Goal: Information Seeking & Learning: Learn about a topic

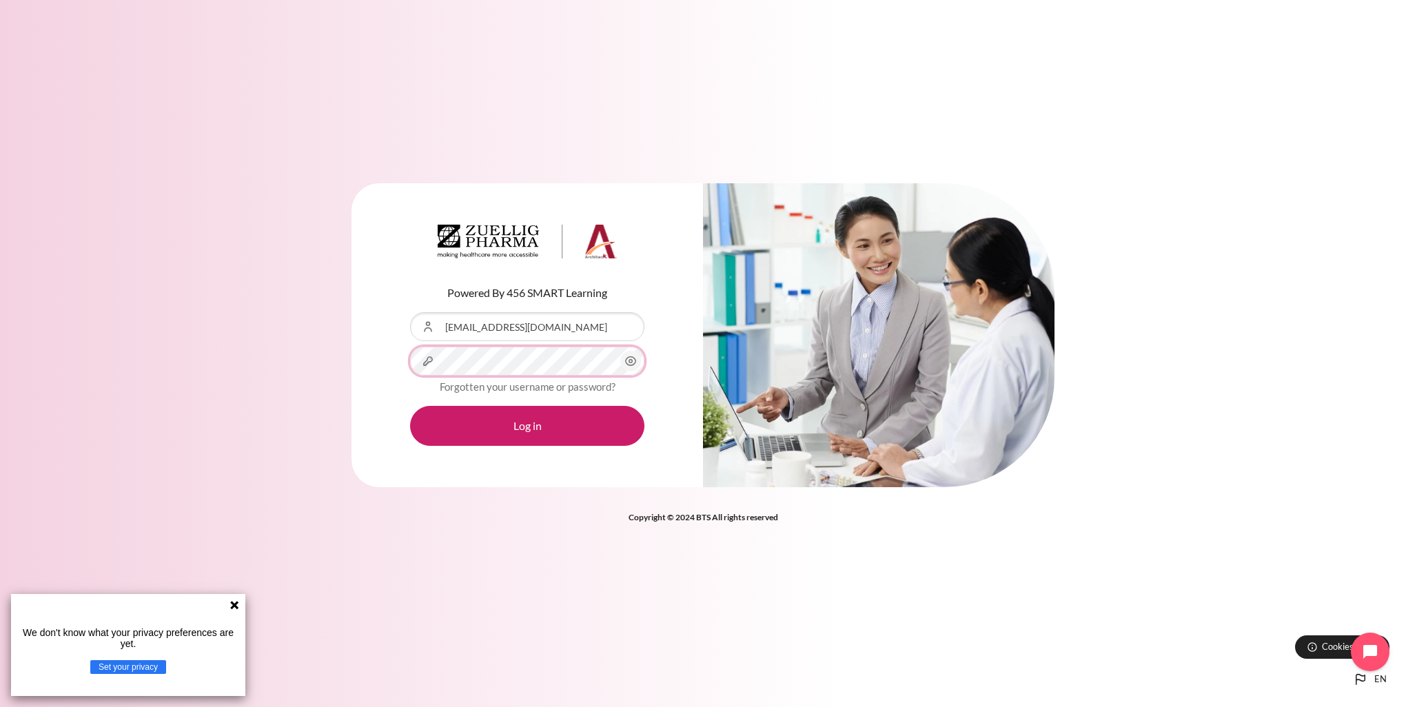
click at [410, 406] on button "Log in" at bounding box center [527, 426] width 234 height 40
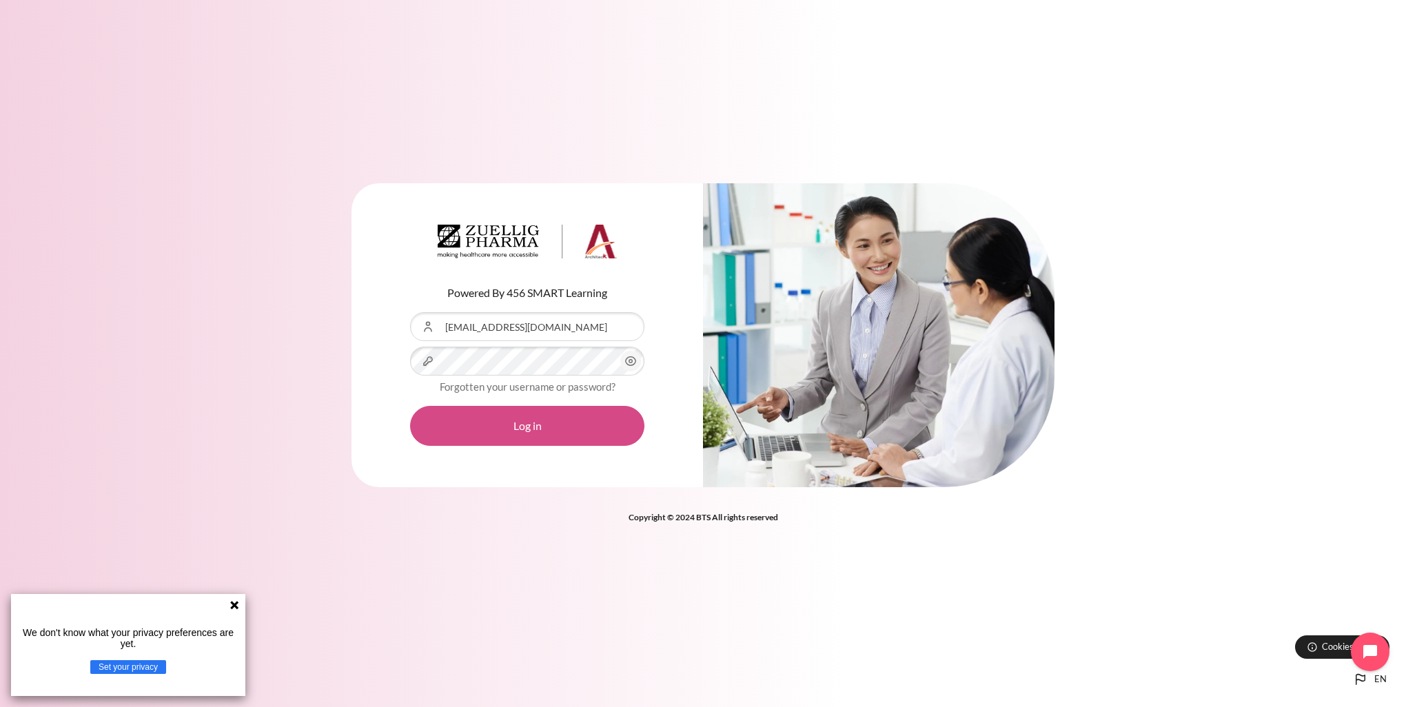
click at [553, 414] on button "Log in" at bounding box center [527, 426] width 234 height 40
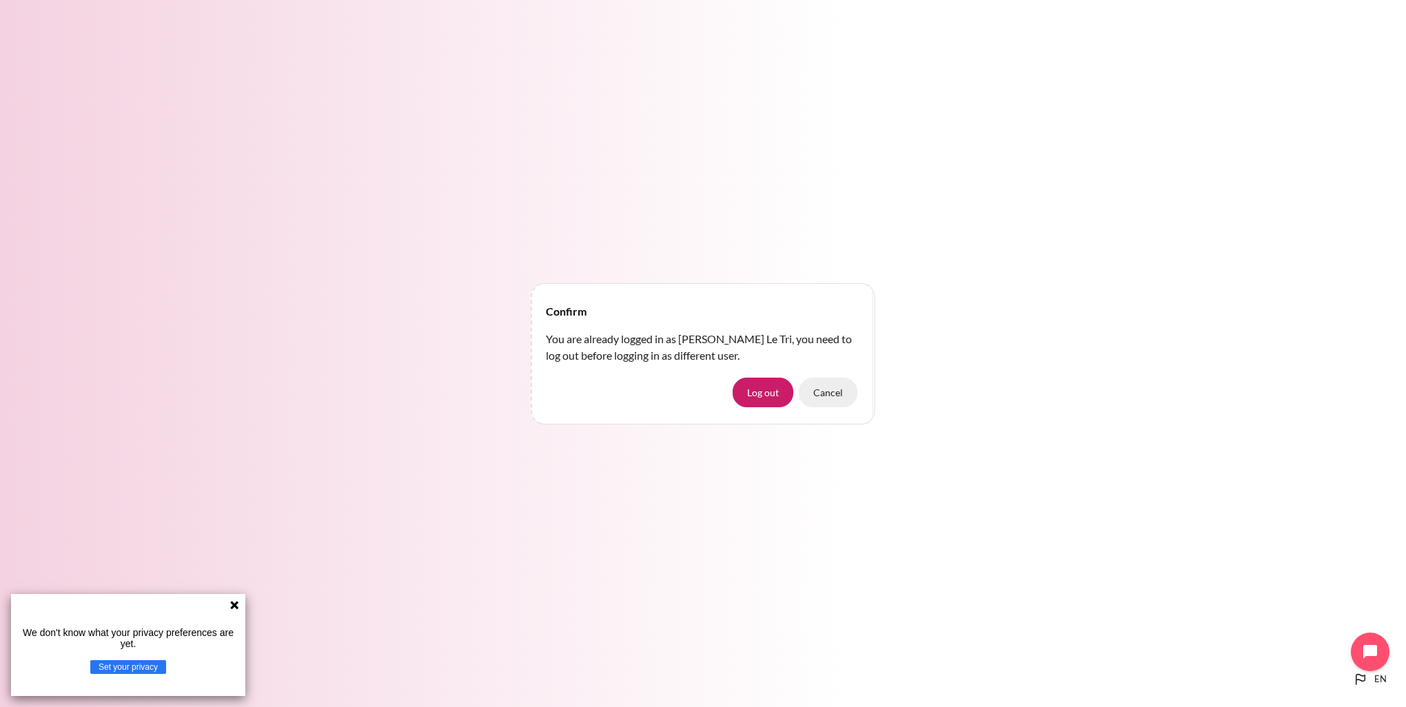
click at [833, 387] on button "Cancel" at bounding box center [828, 392] width 59 height 29
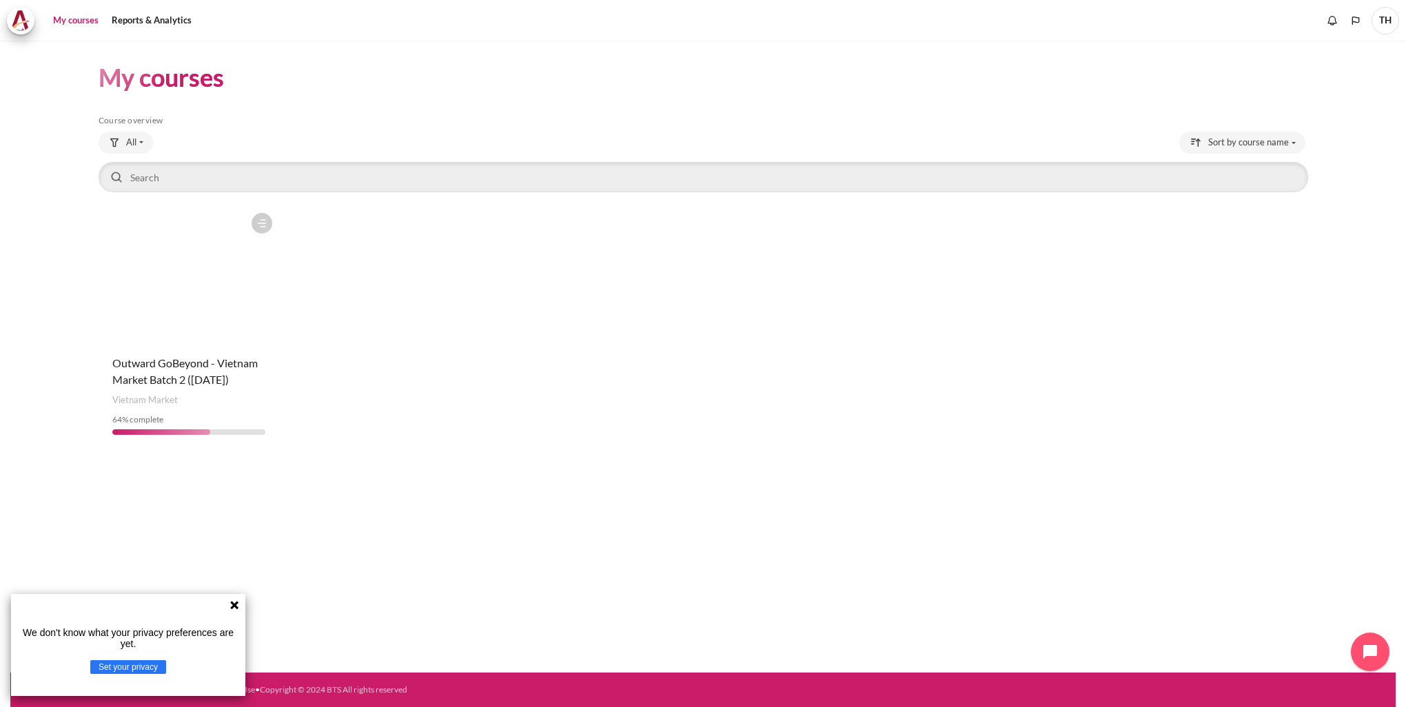
click at [207, 303] on figure "Content" at bounding box center [189, 275] width 181 height 138
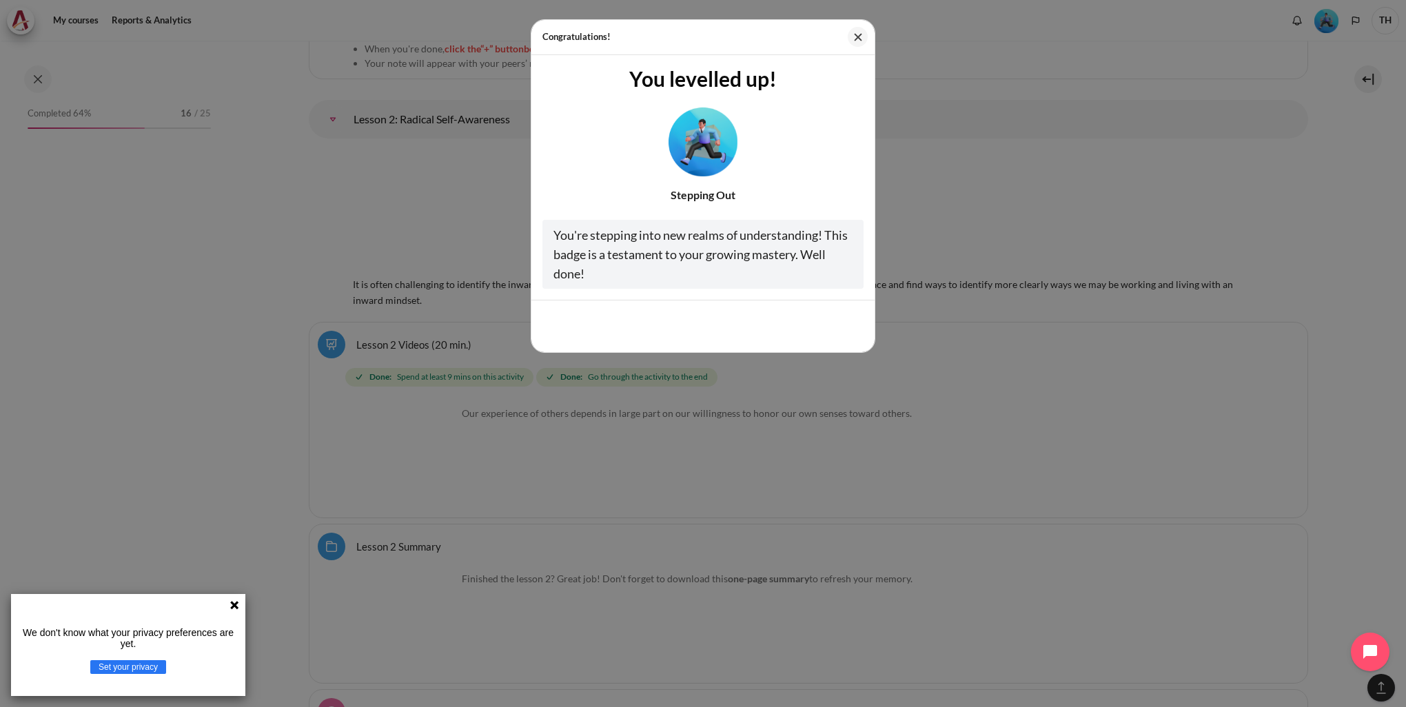
scroll to position [3554, 0]
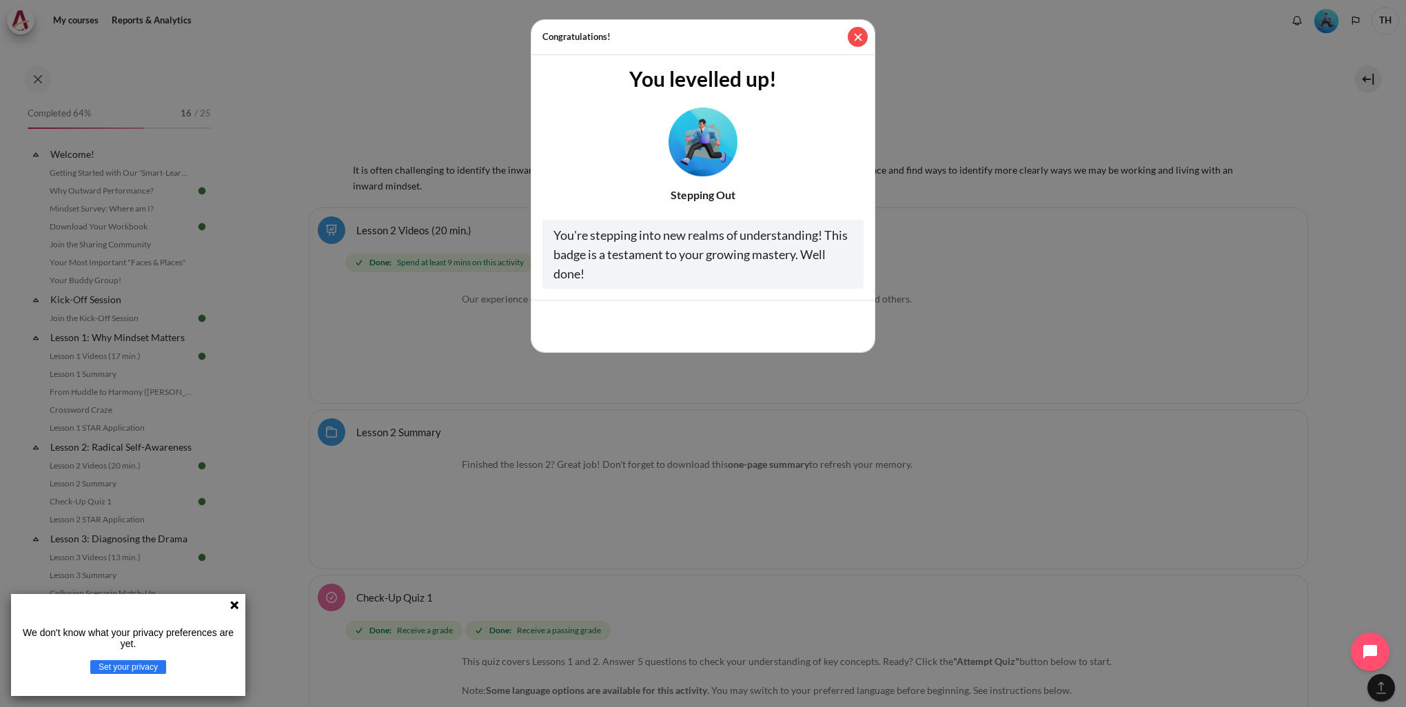
click at [856, 40] on button "Close" at bounding box center [858, 37] width 20 height 20
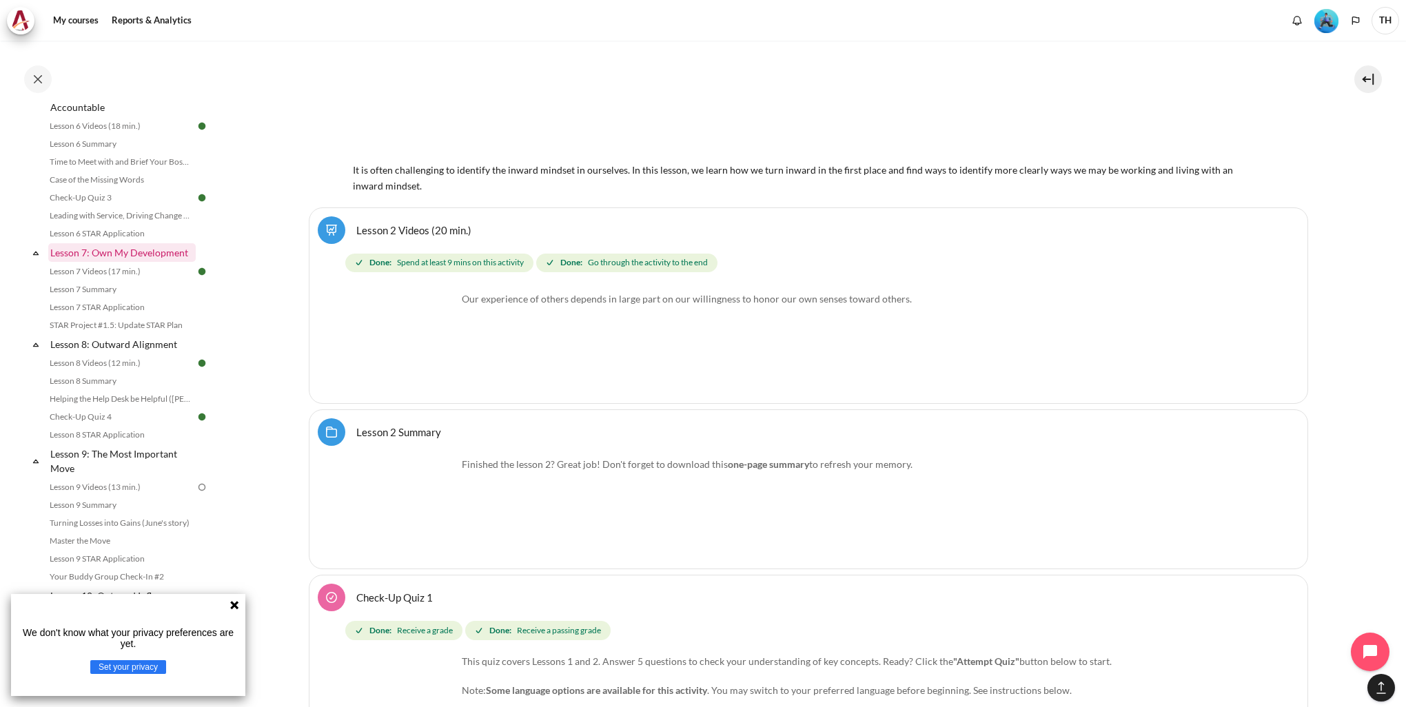
scroll to position [1172, 0]
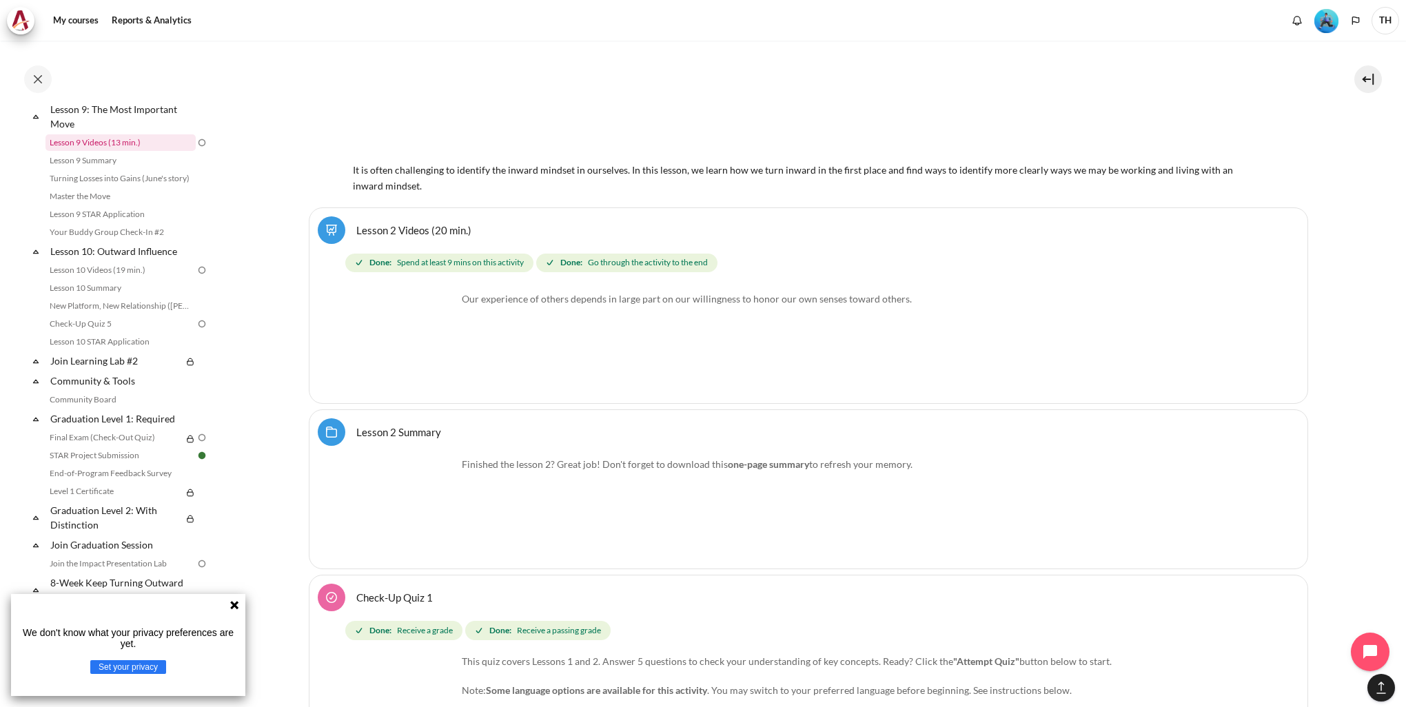
click at [88, 151] on link "Lesson 9 Videos (13 min.)" at bounding box center [120, 142] width 150 height 17
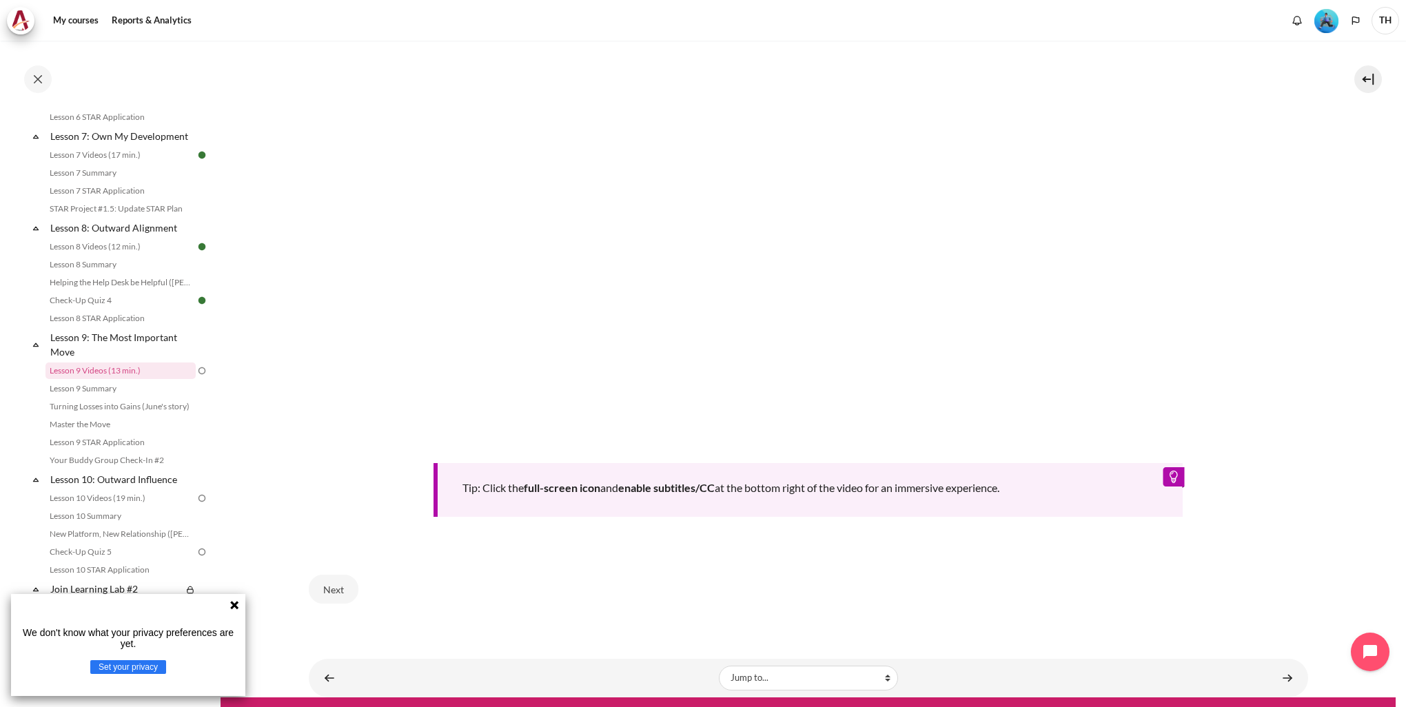
scroll to position [577, 0]
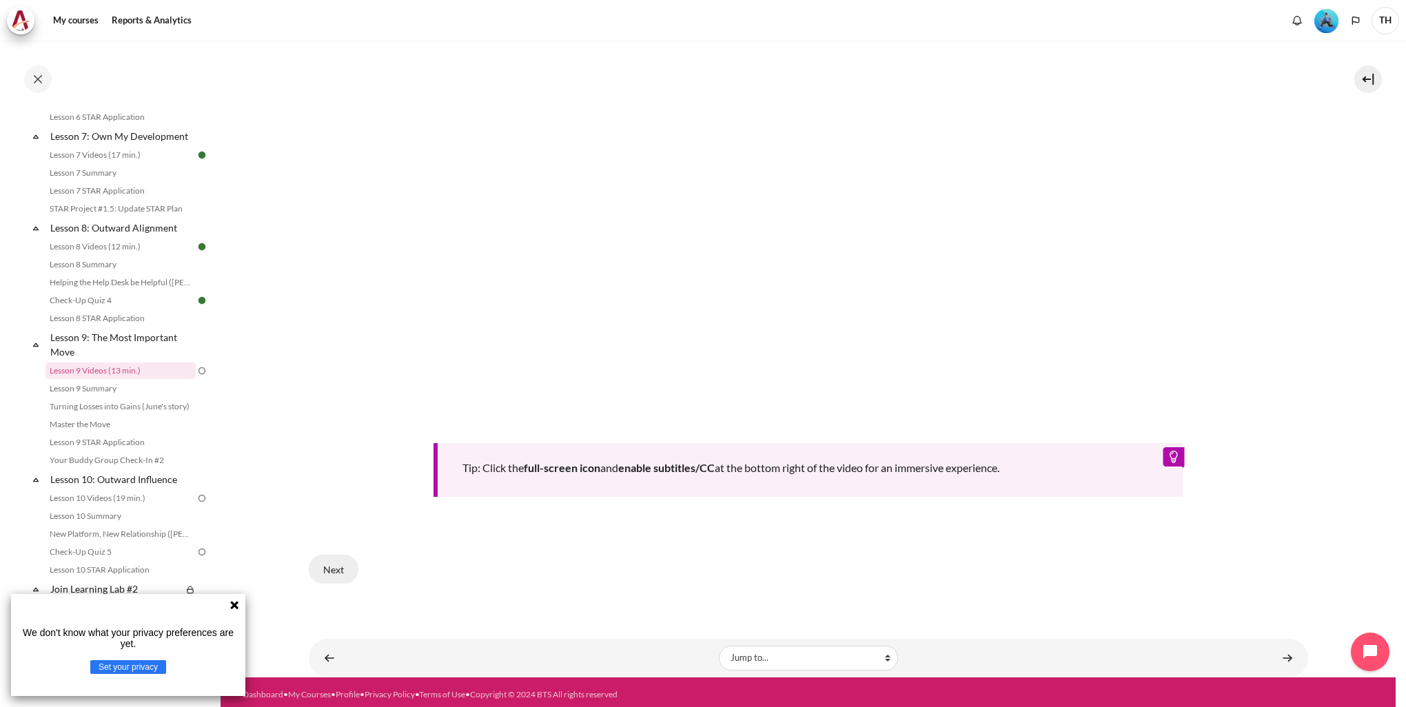
click at [314, 557] on button "Next" at bounding box center [334, 569] width 50 height 29
click at [323, 560] on button "Next" at bounding box center [334, 569] width 50 height 29
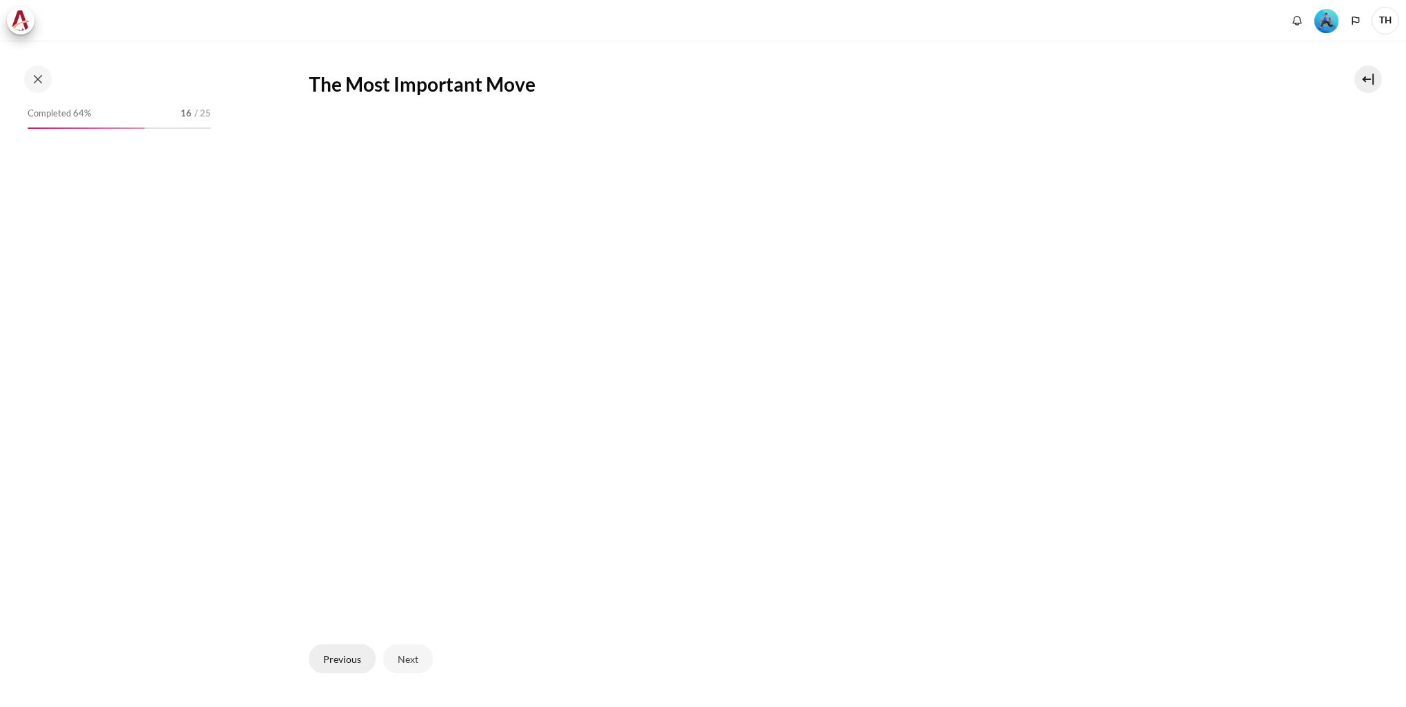
scroll to position [372, 0]
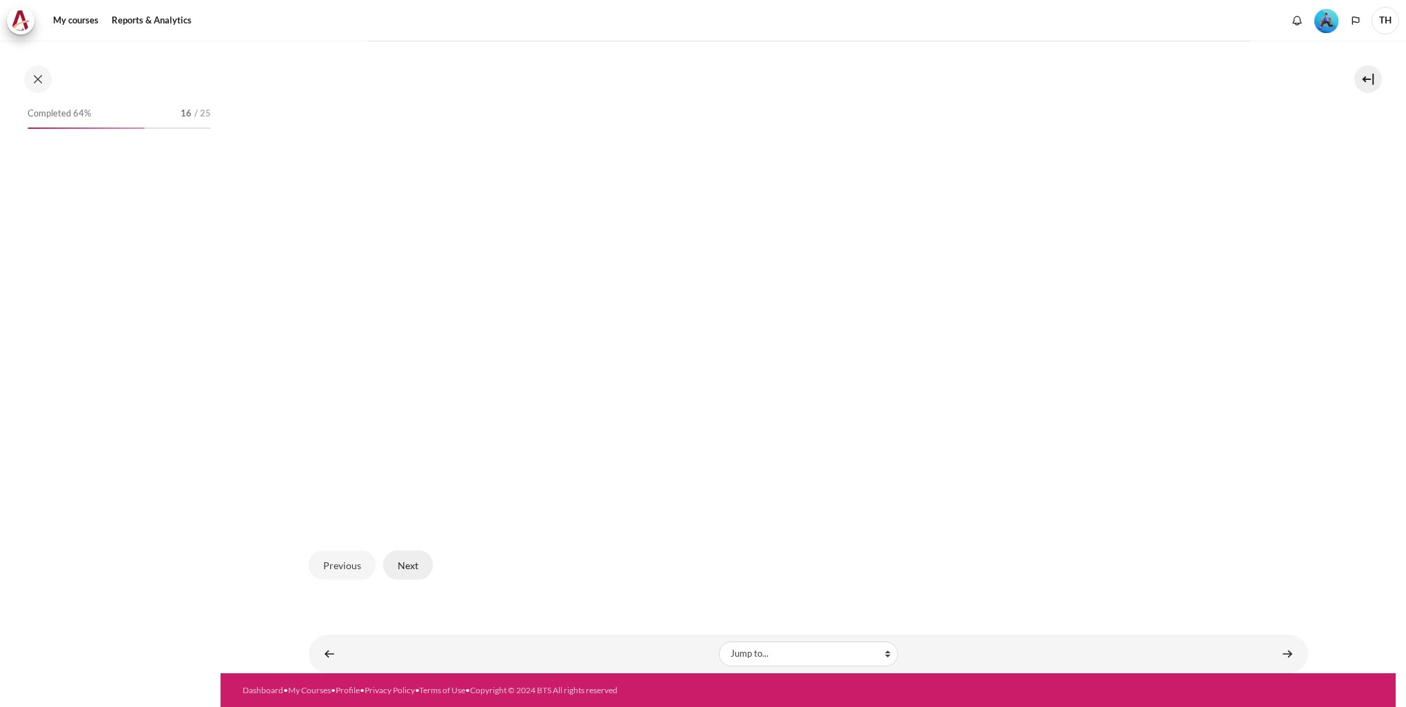
click at [407, 569] on button "Next" at bounding box center [408, 565] width 50 height 29
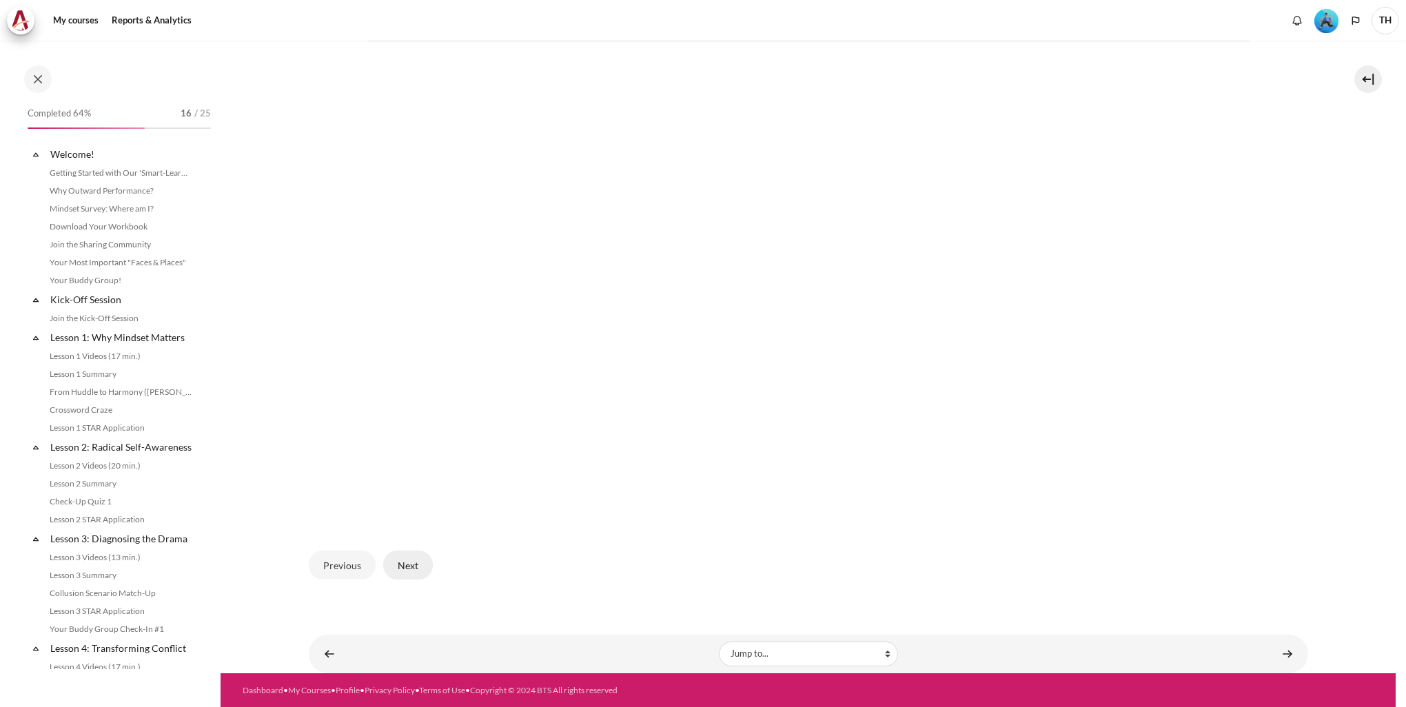
scroll to position [944, 0]
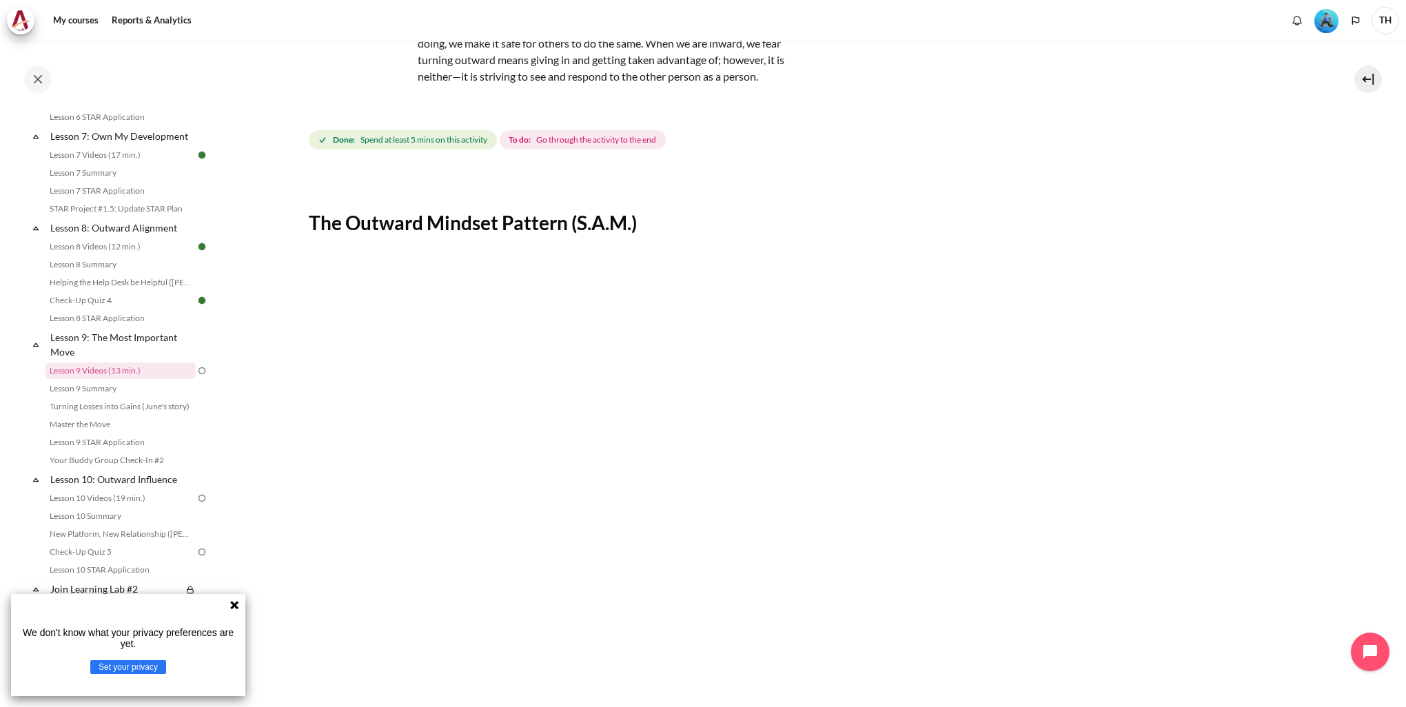
scroll to position [276, 0]
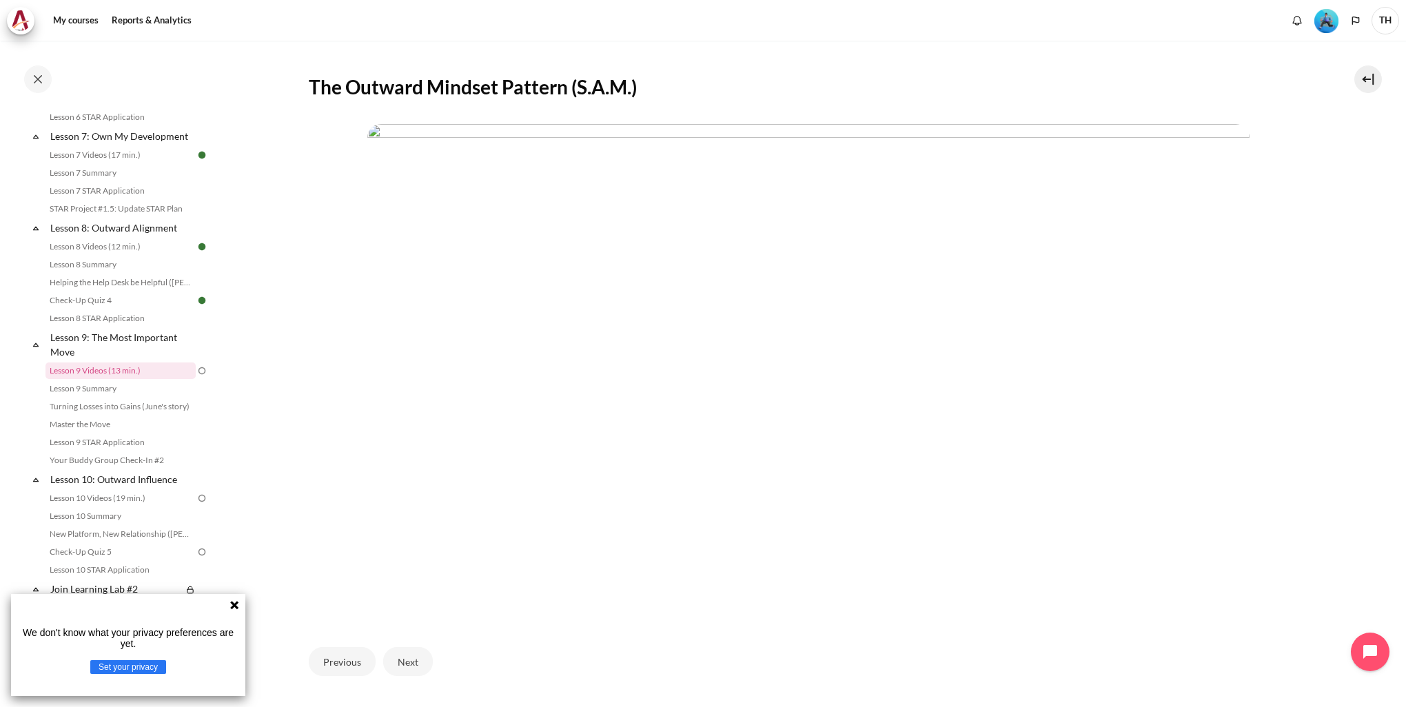
click at [234, 615] on div "We don't know what your privacy preferences are yet. Set your privacy" at bounding box center [128, 645] width 234 height 102
click at [235, 606] on icon at bounding box center [234, 605] width 8 height 8
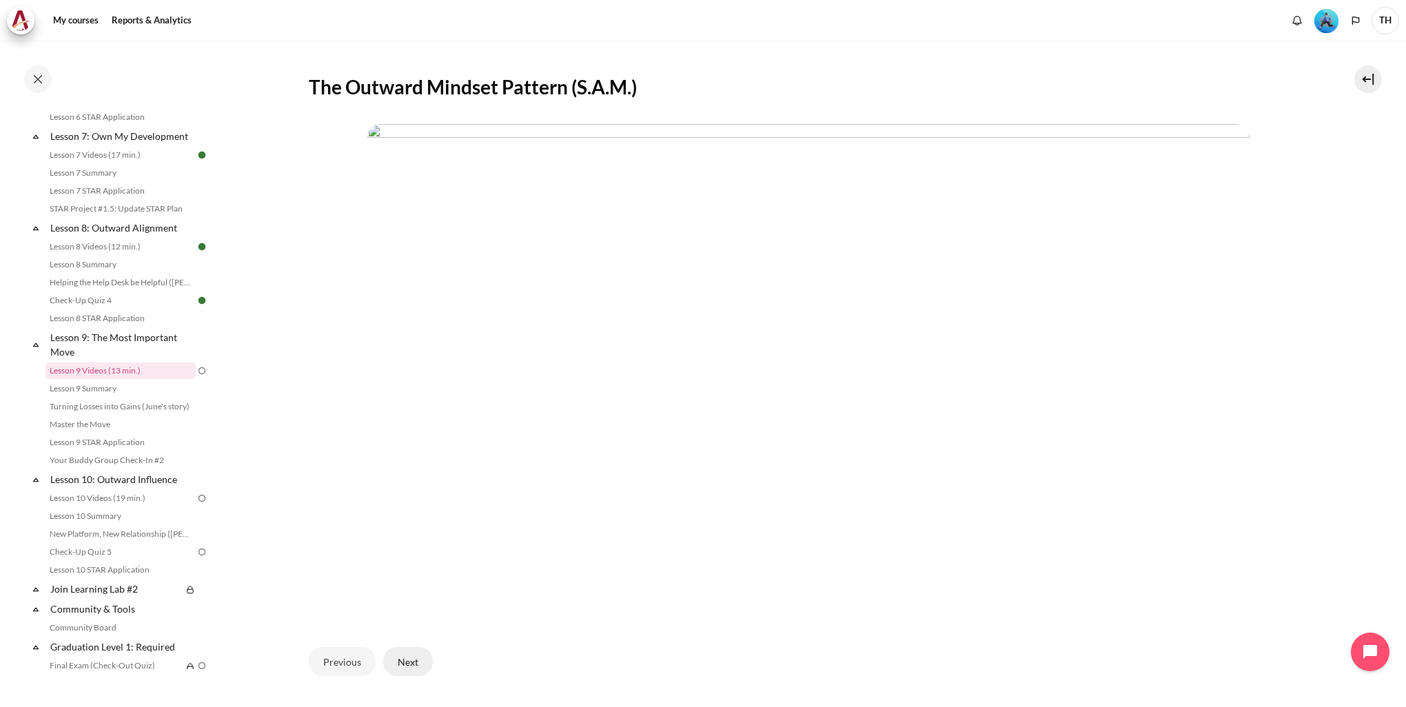
click at [411, 667] on button "Next" at bounding box center [408, 661] width 50 height 29
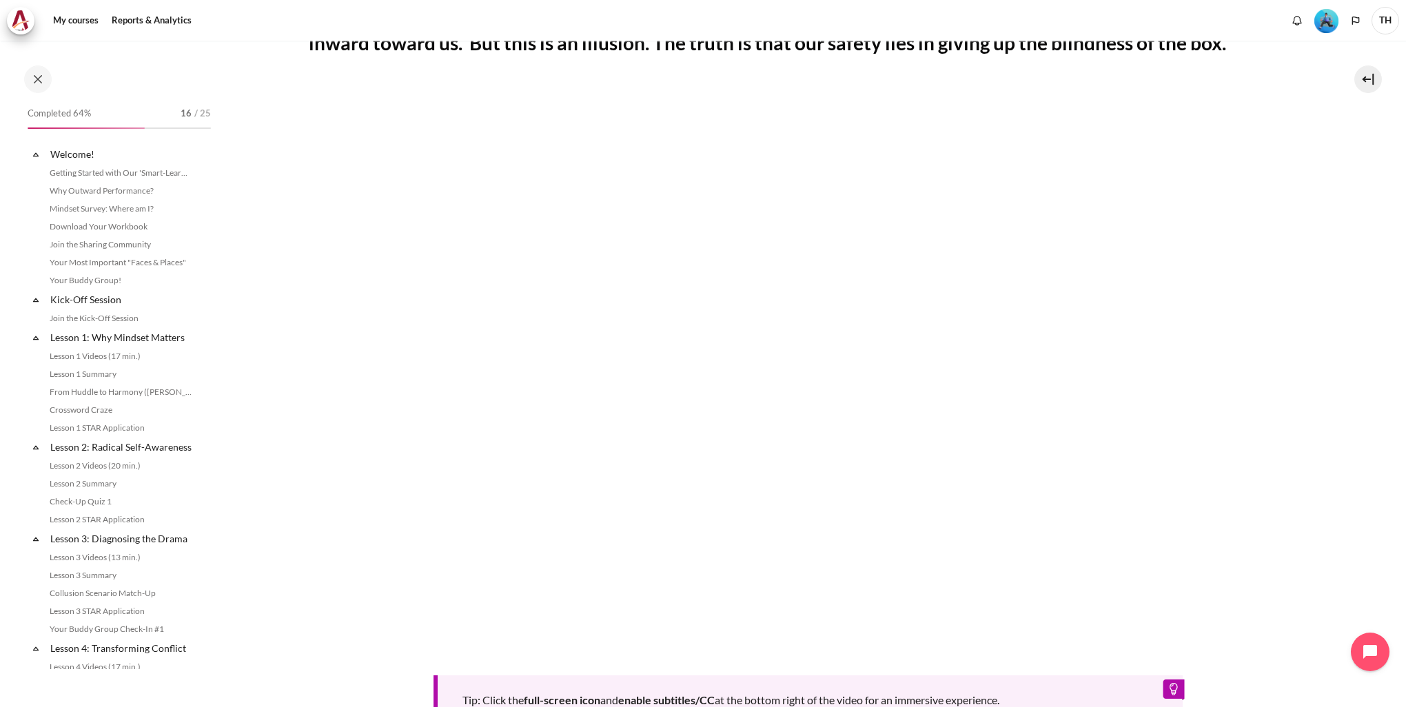
scroll to position [944, 0]
